Goal: Navigation & Orientation: Understand site structure

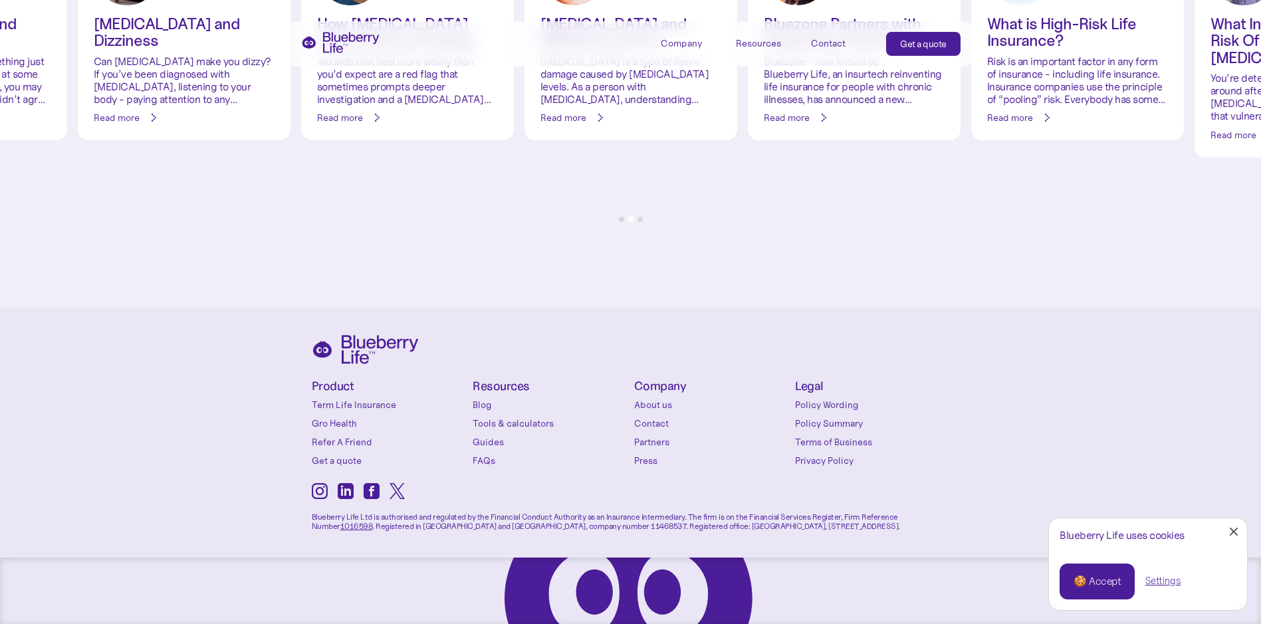
scroll to position [6271, 0]
click at [667, 400] on link "About us" at bounding box center [711, 404] width 155 height 13
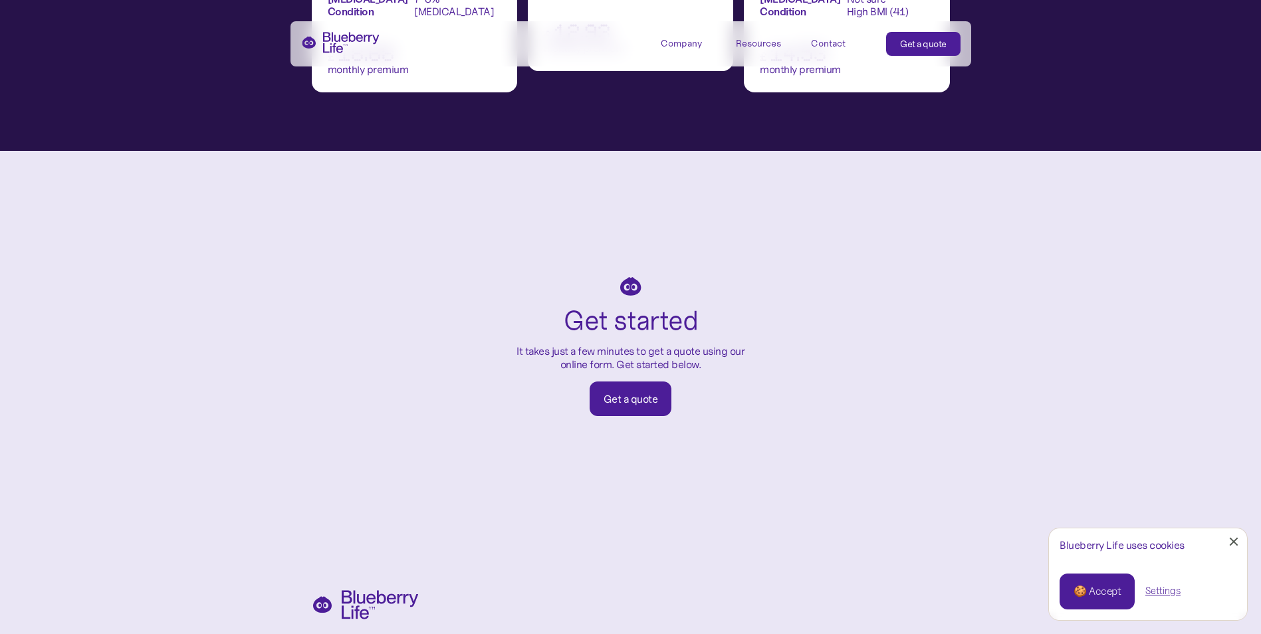
scroll to position [2239, 0]
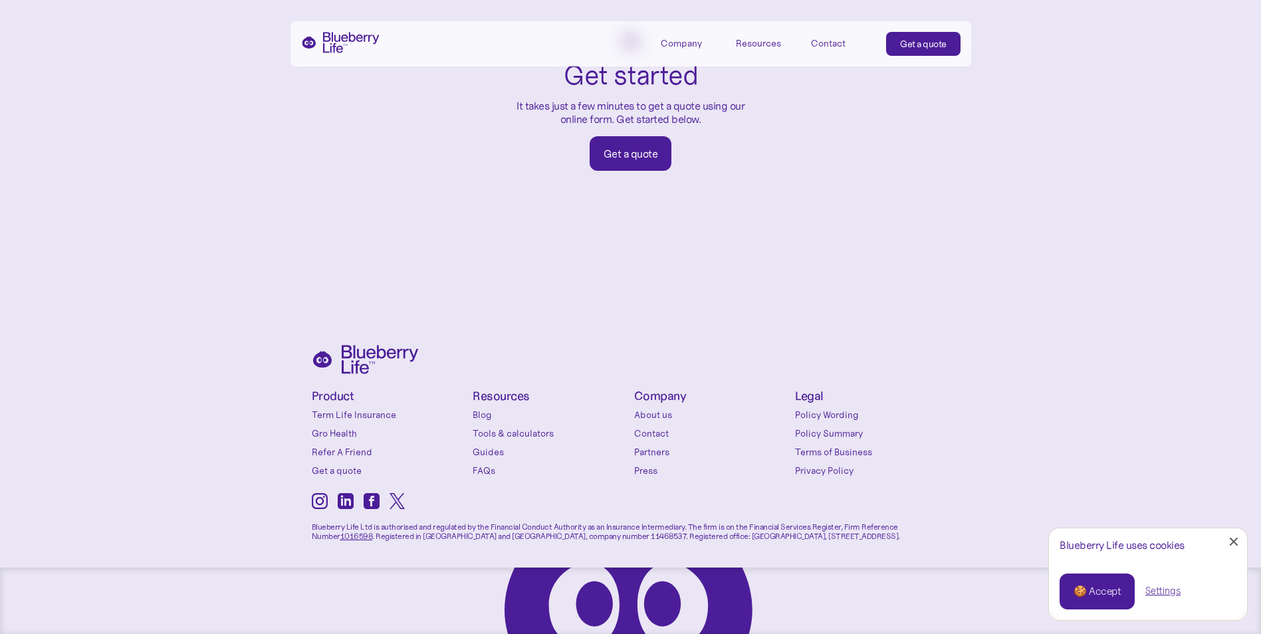
click at [344, 33] on img "home" at bounding box center [340, 42] width 78 height 21
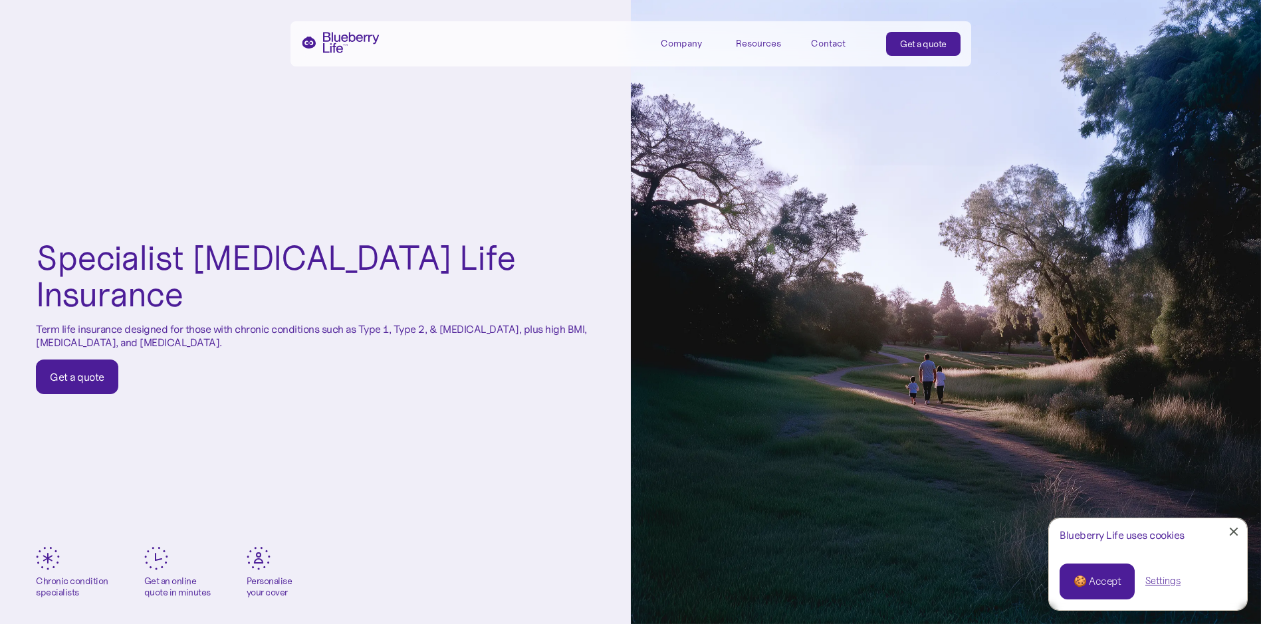
click at [669, 47] on div "Company" at bounding box center [681, 43] width 41 height 11
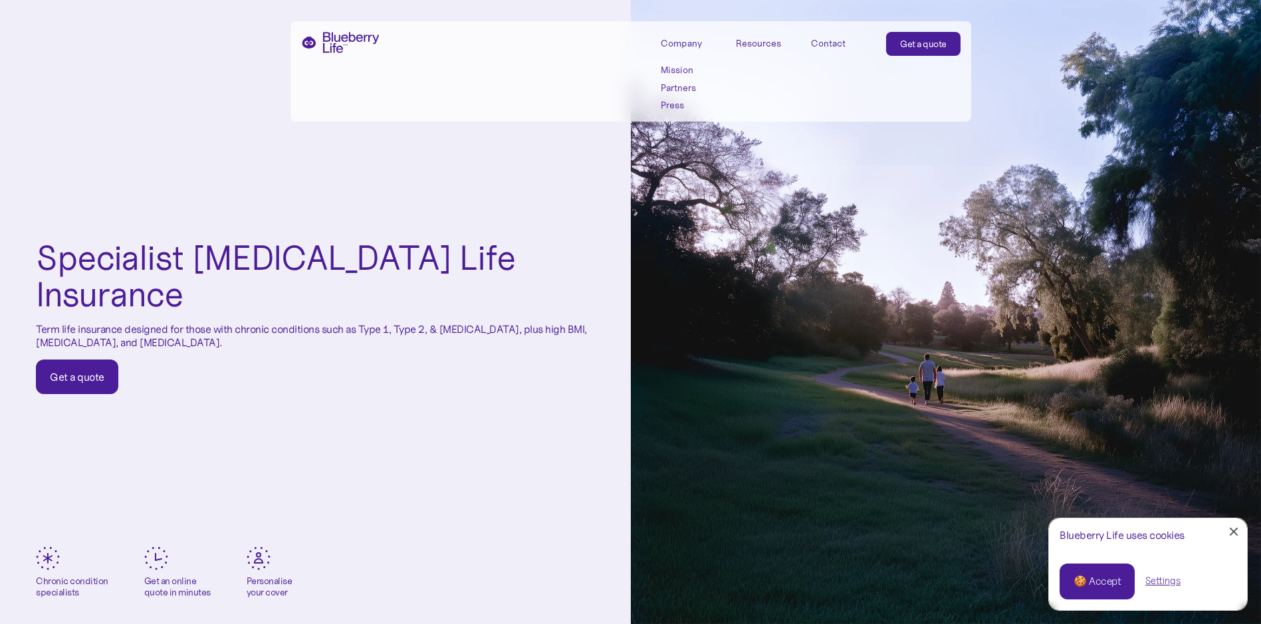
click at [670, 86] on link "Partners" at bounding box center [691, 87] width 60 height 11
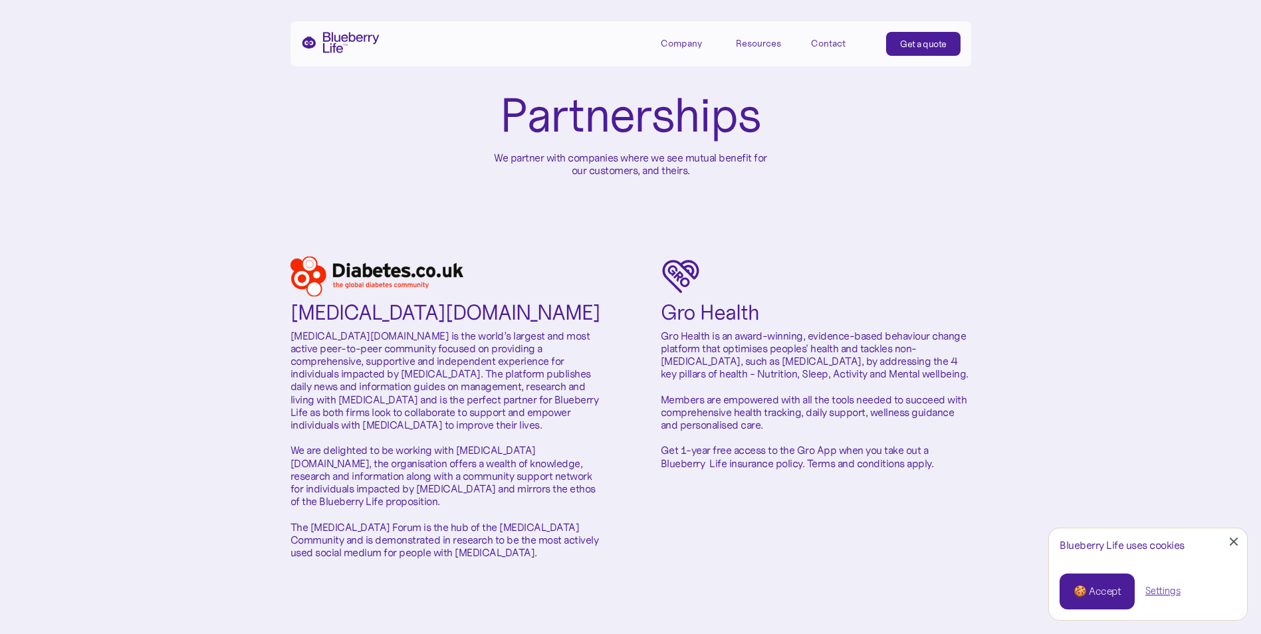
scroll to position [66, 0]
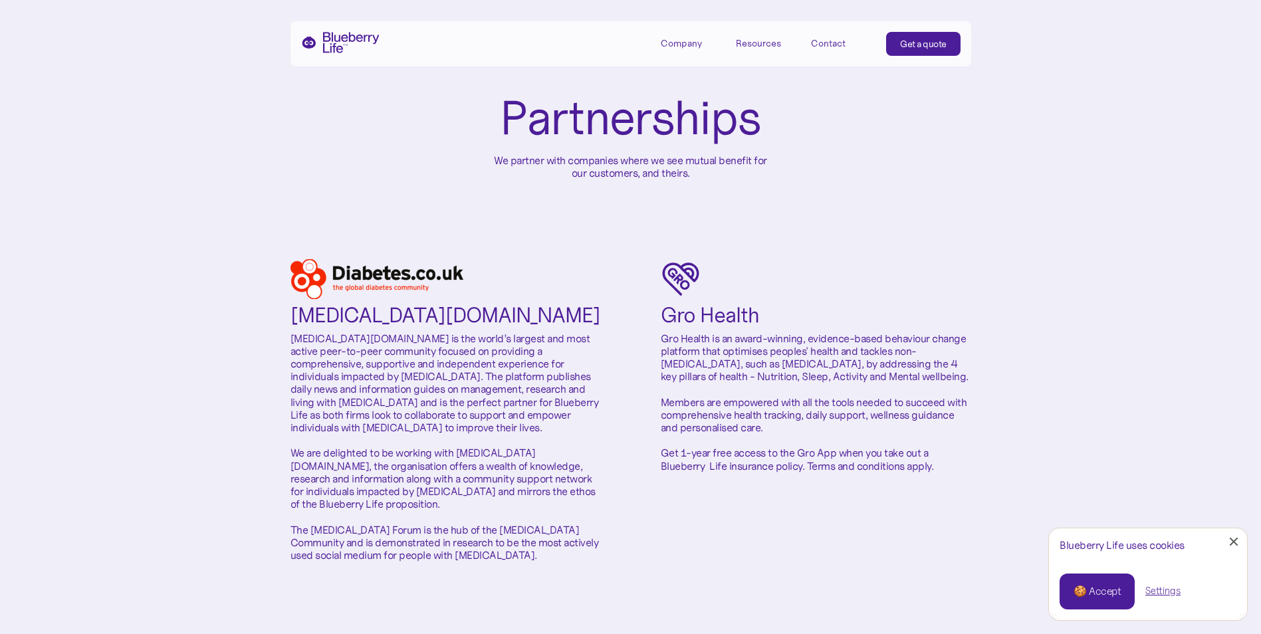
click at [662, 49] on div "Company" at bounding box center [681, 43] width 41 height 11
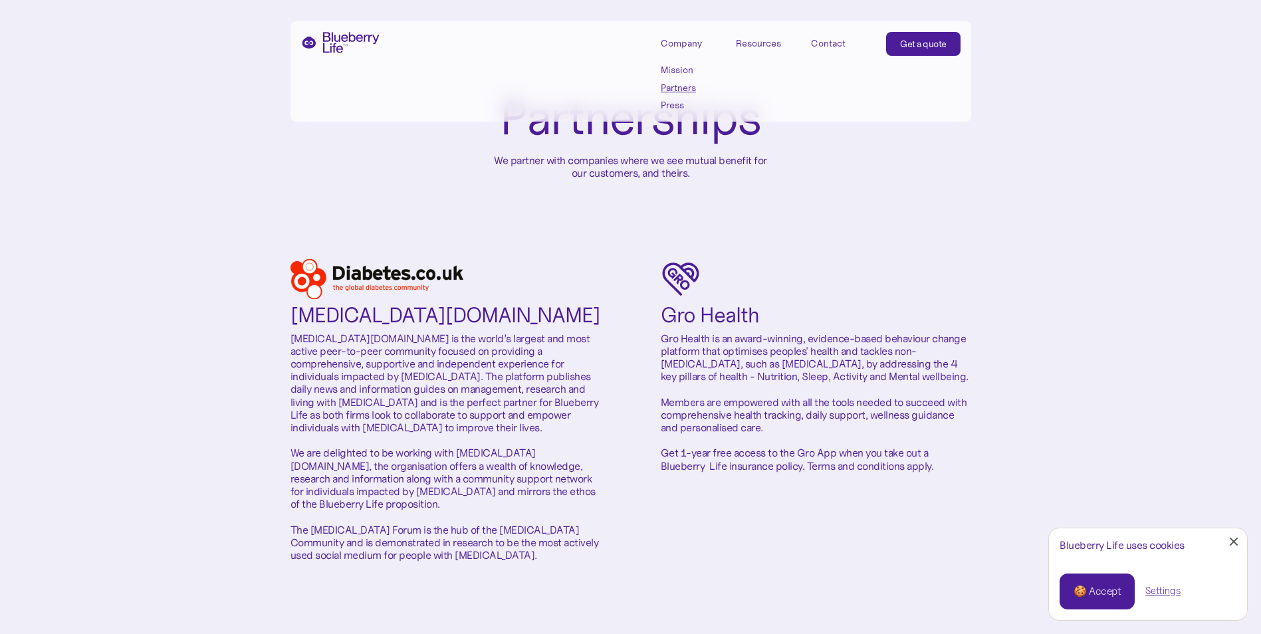
click at [672, 106] on link "Press" at bounding box center [691, 105] width 60 height 11
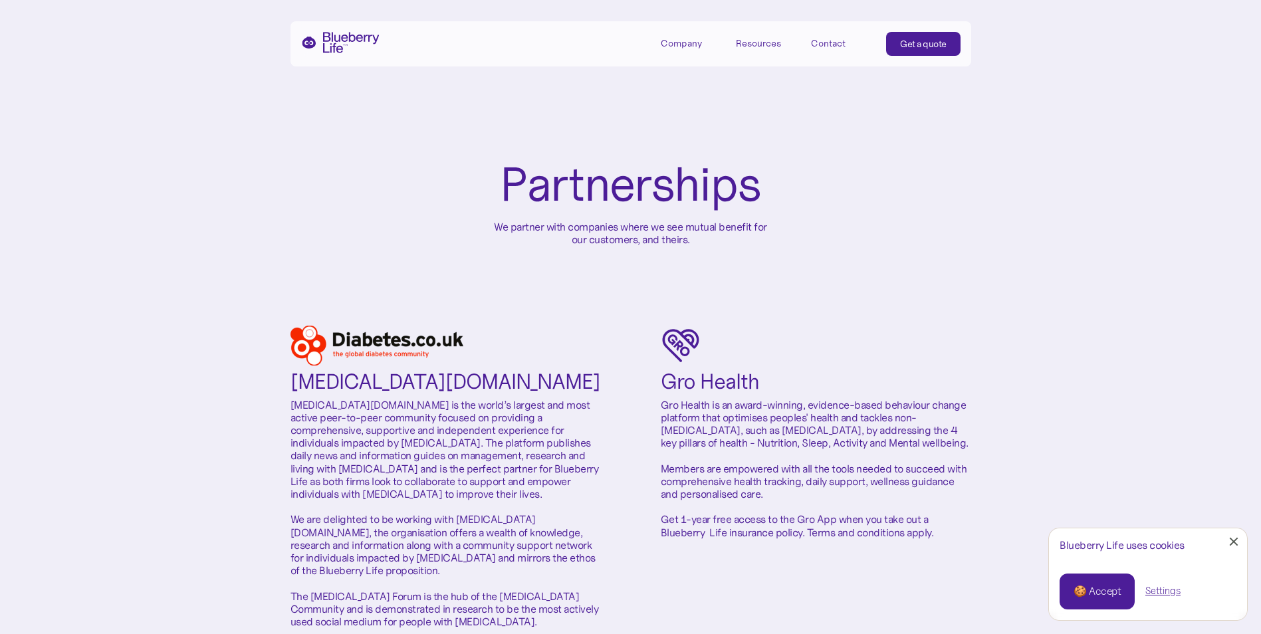
scroll to position [66, 0]
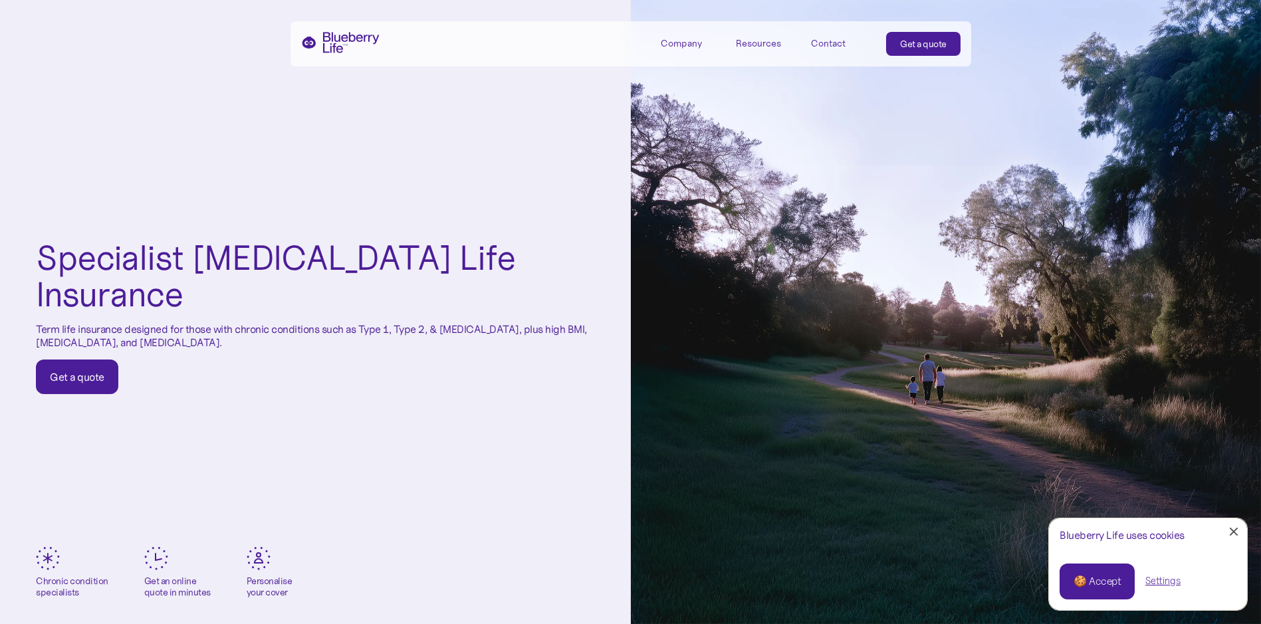
click at [352, 40] on img "home" at bounding box center [340, 42] width 78 height 21
click at [360, 323] on p "Term life insurance designed for those with chronic conditions such as Type 1, …" at bounding box center [315, 335] width 559 height 25
